Goal: Task Accomplishment & Management: Manage account settings

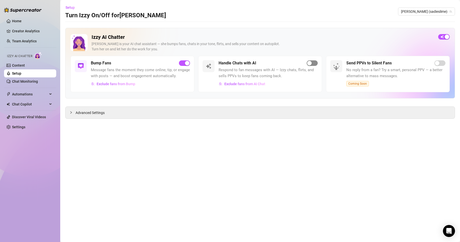
click at [313, 62] on span "button" at bounding box center [311, 63] width 11 height 6
click at [441, 9] on span "[PERSON_NAME] (sadieslime)" at bounding box center [426, 12] width 51 height 8
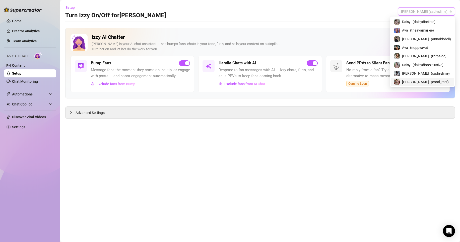
click at [431, 83] on span "( coral_reef )" at bounding box center [440, 82] width 18 height 6
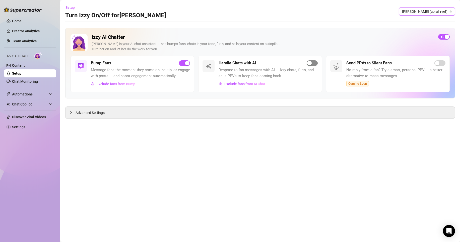
click at [314, 63] on span "button" at bounding box center [311, 63] width 11 height 6
drag, startPoint x: 30, startPoint y: 125, endPoint x: 64, endPoint y: 107, distance: 38.5
click at [25, 126] on link "Settings" at bounding box center [18, 127] width 13 height 4
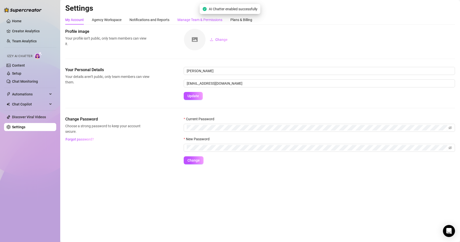
click at [184, 21] on div "Manage Team & Permissions" at bounding box center [199, 20] width 45 height 6
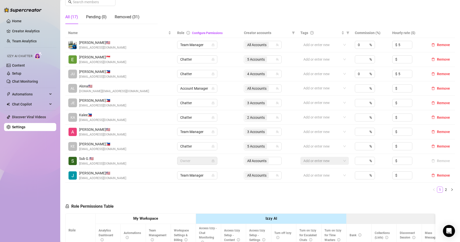
scroll to position [84, 0]
click at [443, 189] on link "2" at bounding box center [446, 191] width 6 height 6
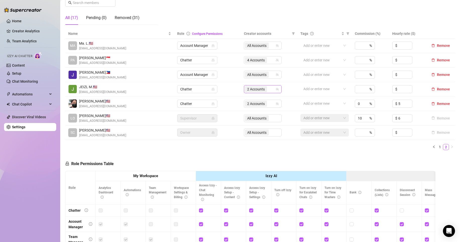
click at [262, 85] on div "2 Accounts" at bounding box center [263, 89] width 38 height 8
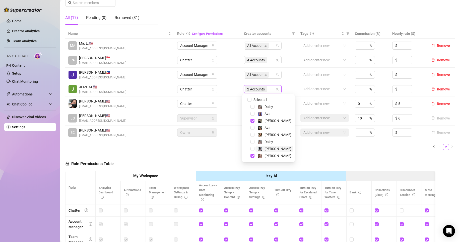
click at [274, 148] on span "[PERSON_NAME]" at bounding box center [274, 149] width 38 height 6
